Goal: Task Accomplishment & Management: Complete application form

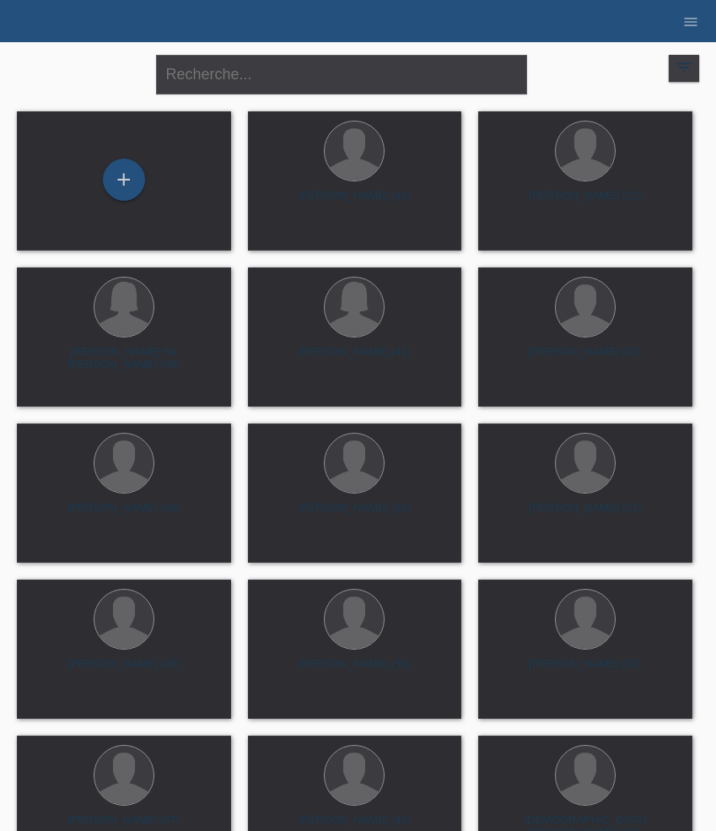
click at [122, 176] on div "+" at bounding box center [124, 180] width 42 height 42
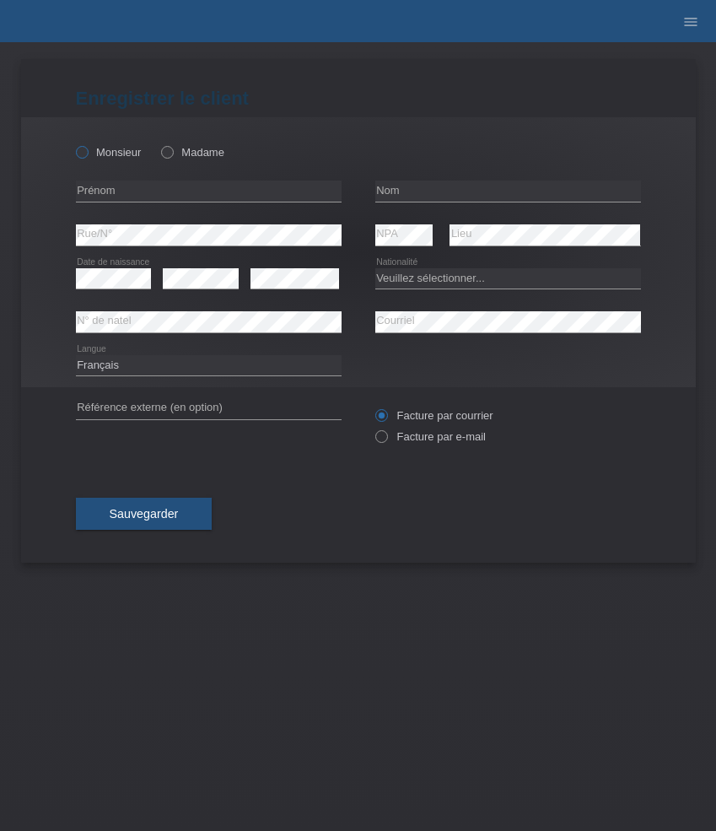
click at [123, 157] on label "Monsieur" at bounding box center [109, 152] width 66 height 13
click at [87, 157] on input "Monsieur" at bounding box center [81, 151] width 11 height 11
radio input "true"
click at [198, 188] on input "text" at bounding box center [209, 191] width 266 height 21
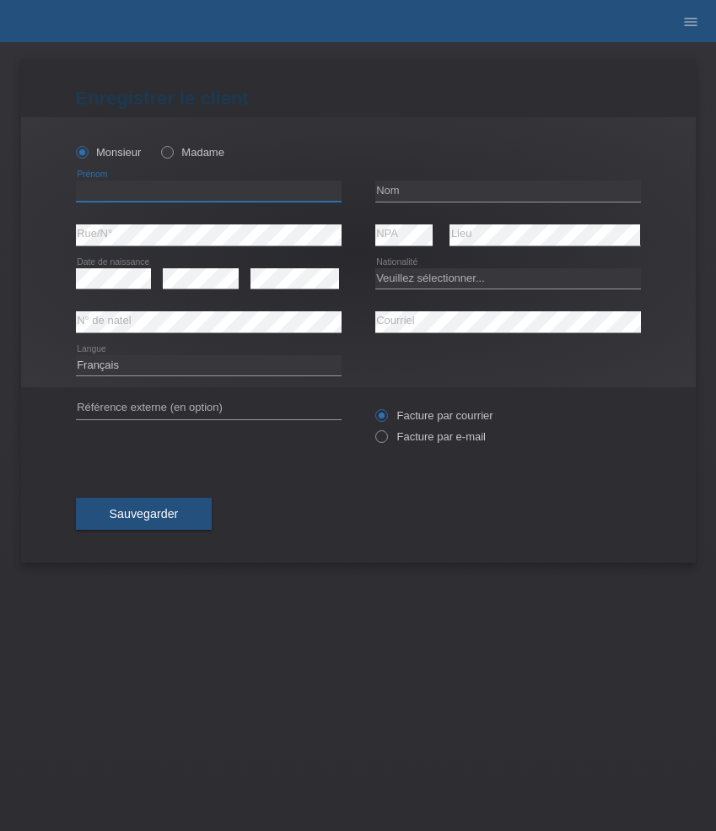
paste input "Aldo"
type input "Aldo"
click at [445, 189] on input "text" at bounding box center [508, 191] width 266 height 21
paste input "Suter"
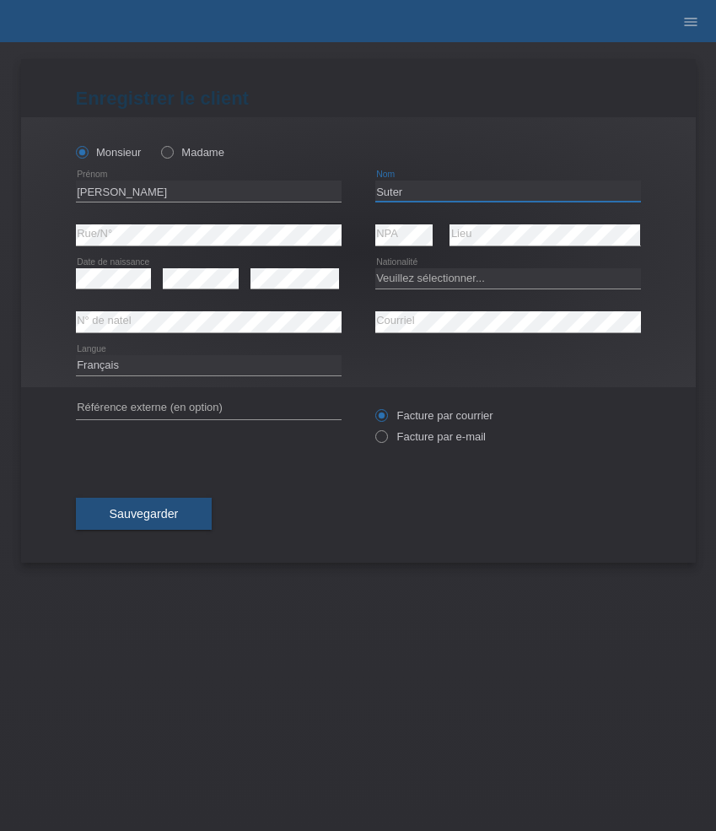
type input "Suter"
click at [418, 276] on select "Veuillez sélectionner... Suisse Allemagne Autriche Liechtenstein ------------ A…" at bounding box center [508, 278] width 266 height 20
select select "CH"
click at [375, 268] on select "Veuillez sélectionner... Suisse Allemagne Autriche Liechtenstein ------------ A…" at bounding box center [508, 278] width 266 height 20
click at [396, 440] on label "Facture par e-mail" at bounding box center [430, 436] width 111 height 13
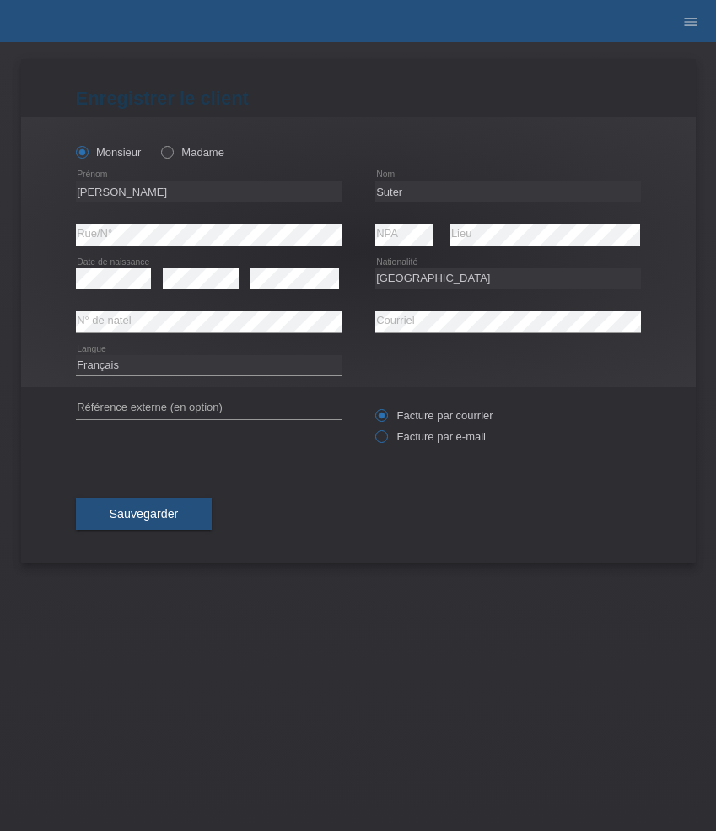
click at [386, 440] on input "Facture par e-mail" at bounding box center [380, 440] width 11 height 21
radio input "true"
click at [147, 507] on button "Sauvegarder" at bounding box center [144, 514] width 137 height 32
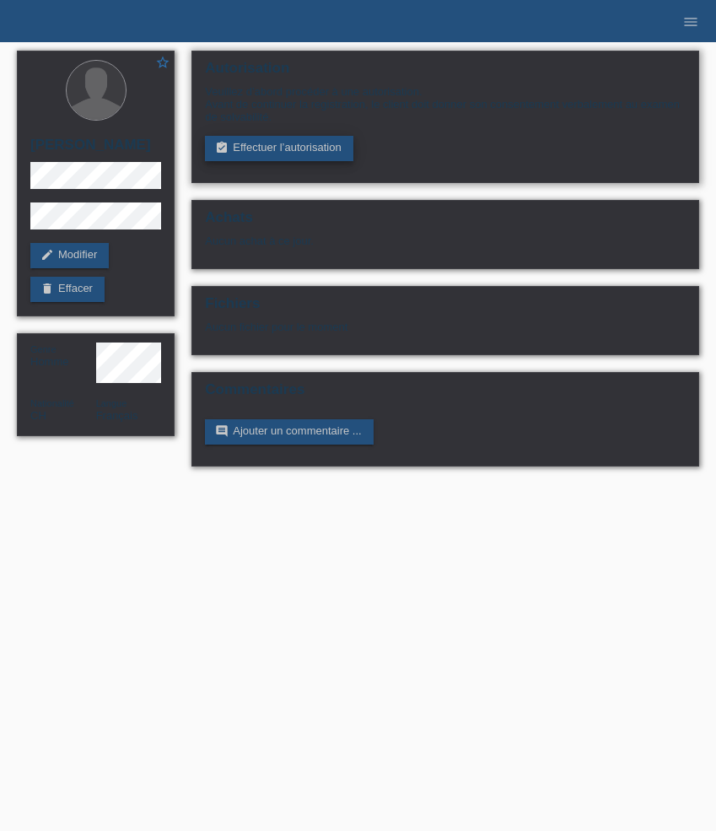
click at [254, 156] on link "assignment_turned_in Effectuer l’autorisation" at bounding box center [279, 148] width 148 height 25
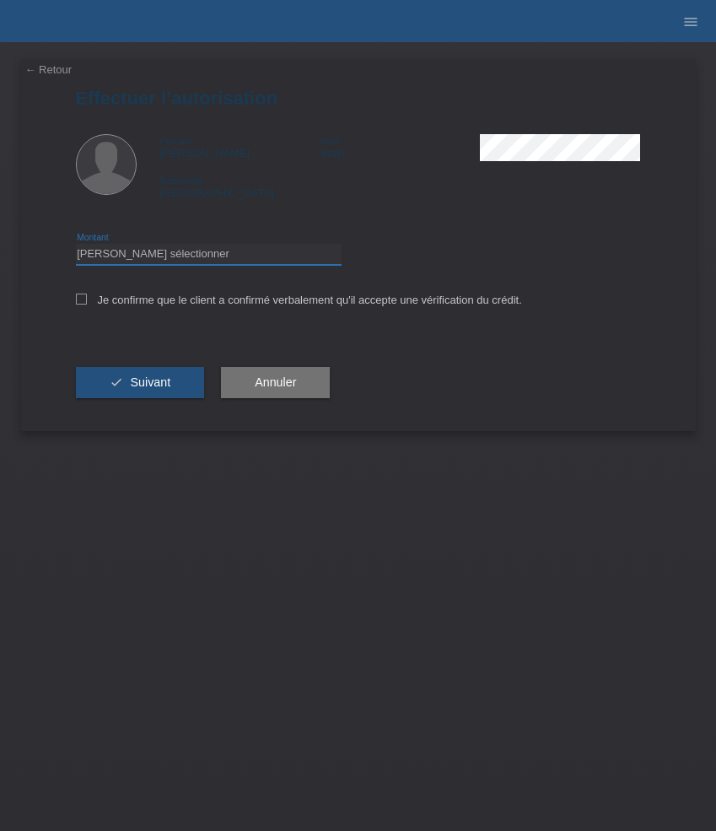
click at [265, 251] on select "Veuillez sélectionner CHF 1.00 - CHF 499.00 CHF 500.00 - CHF 1'999.00 CHF 2'000…" at bounding box center [209, 254] width 266 height 20
select select "3"
click at [76, 246] on select "Veuillez sélectionner CHF 1.00 - CHF 499.00 CHF 500.00 - CHF 1'999.00 CHF 2'000…" at bounding box center [209, 254] width 266 height 20
click at [267, 304] on label "Je confirme que le client a confirmé verbalement qu'il accepte une vérification…" at bounding box center [299, 300] width 446 height 13
click at [87, 304] on input "Je confirme que le client a confirmé verbalement qu'il accepte une vérification…" at bounding box center [81, 299] width 11 height 11
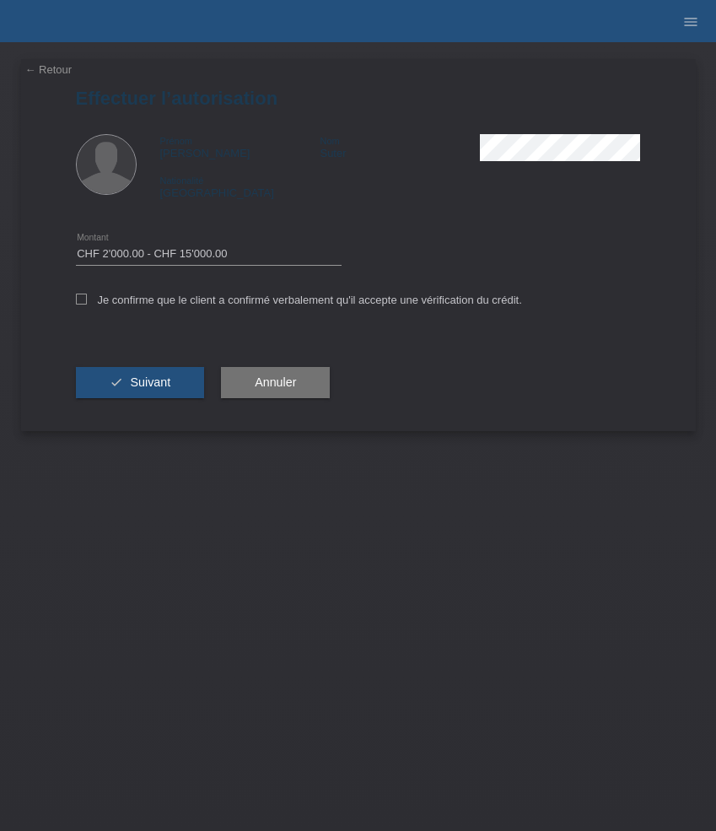
checkbox input "true"
click at [135, 387] on span "Suivant" at bounding box center [150, 381] width 40 height 13
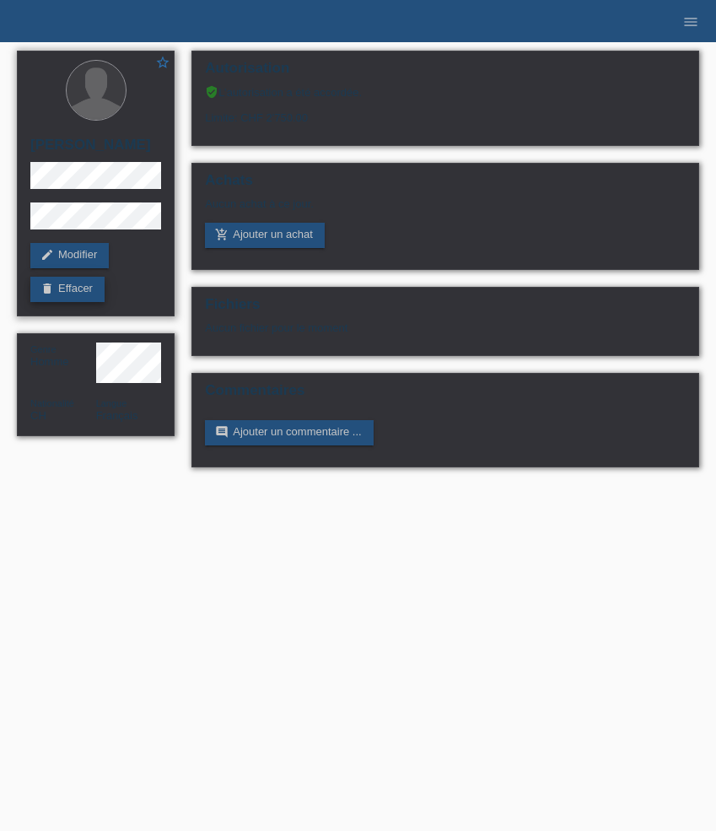
click at [67, 291] on link "delete Effacer" at bounding box center [67, 289] width 74 height 25
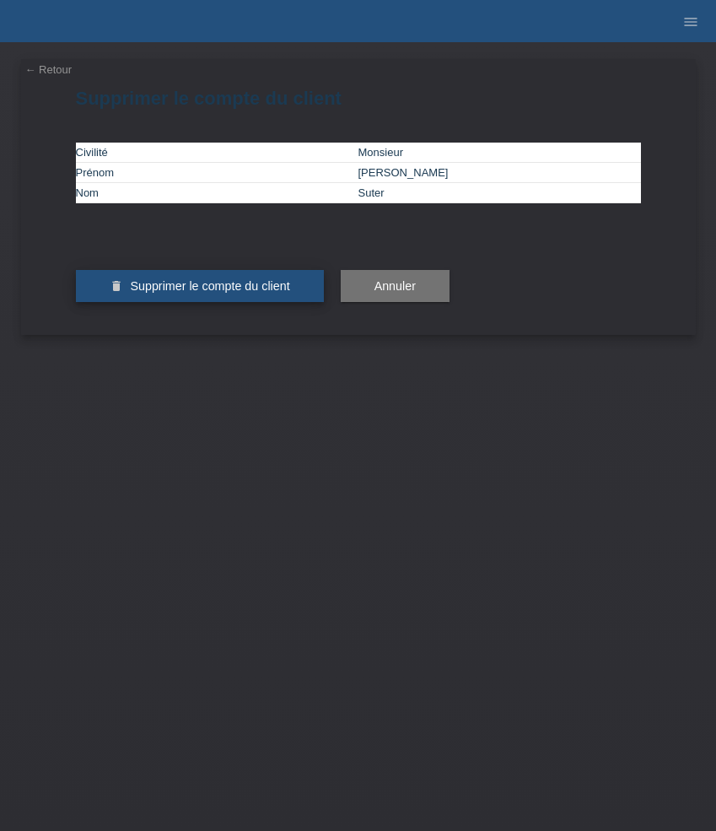
click at [242, 302] on button "delete Supprimer le compte du client" at bounding box center [200, 286] width 248 height 32
